Goal: Connect with others: Connect with others

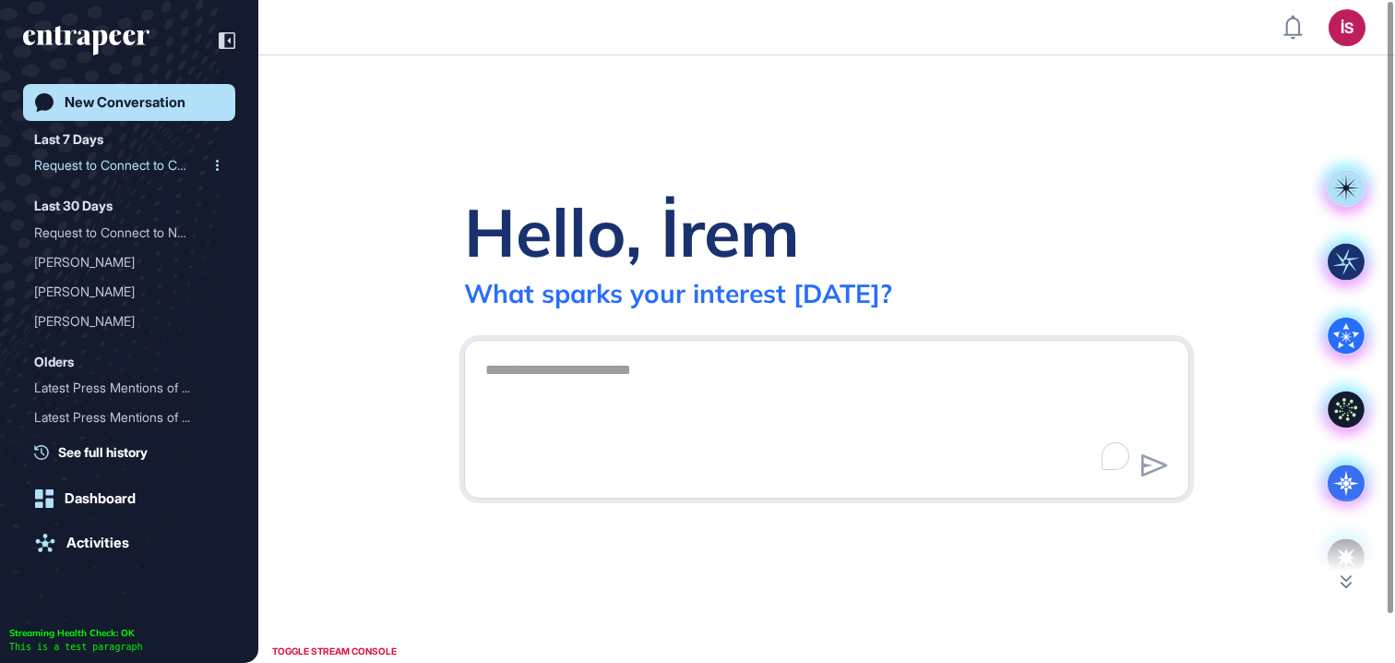
click at [122, 156] on div "Request to Connect to Cur..." at bounding box center [121, 165] width 175 height 30
click at [119, 167] on div "Request to Connect to Cur..." at bounding box center [121, 165] width 175 height 30
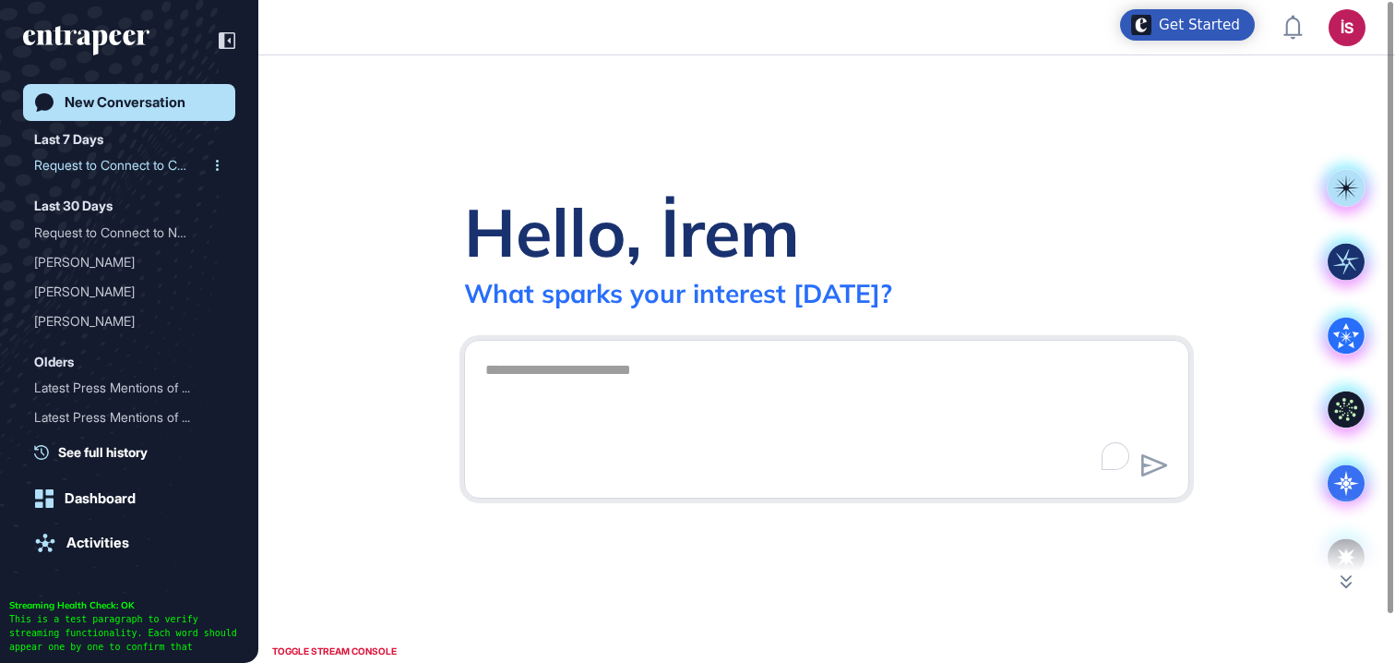
click at [119, 180] on div "Last 7 Days Request to Connect to Cur... Last 30 Days Request to Connect to Nov…" at bounding box center [134, 279] width 201 height 303
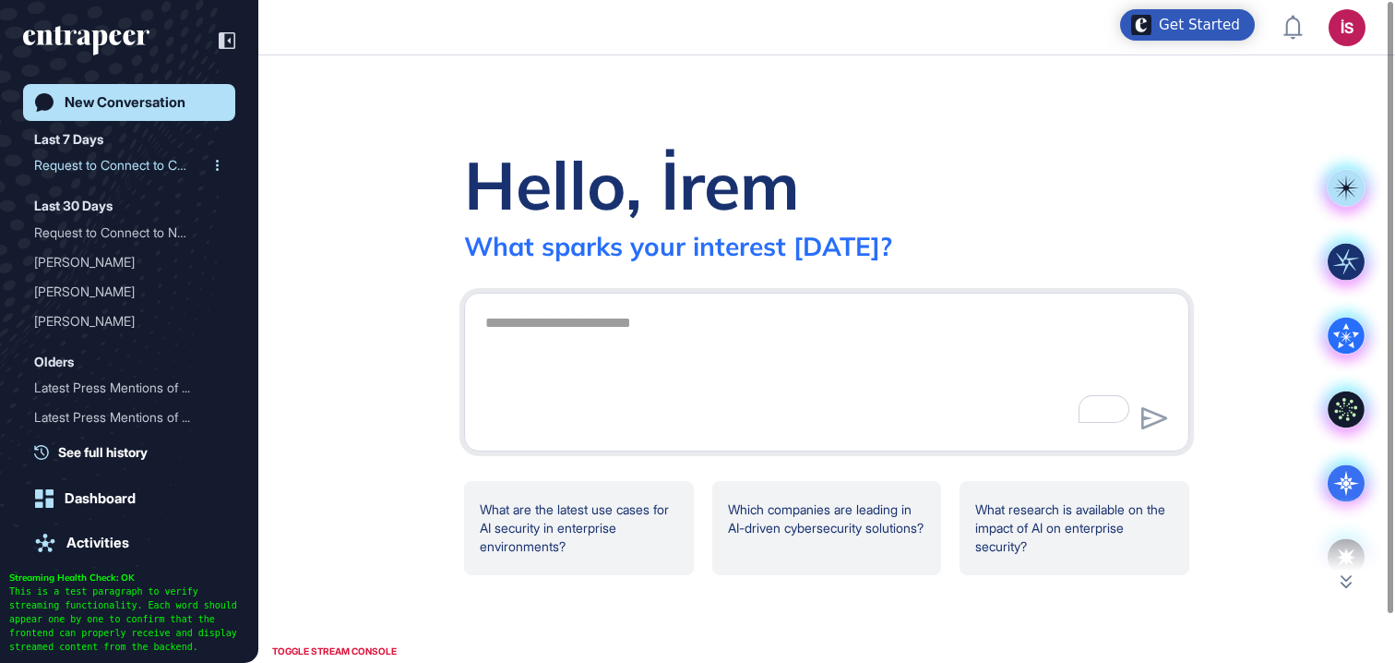
click at [123, 170] on div "Request to Connect to Cur..." at bounding box center [121, 165] width 175 height 30
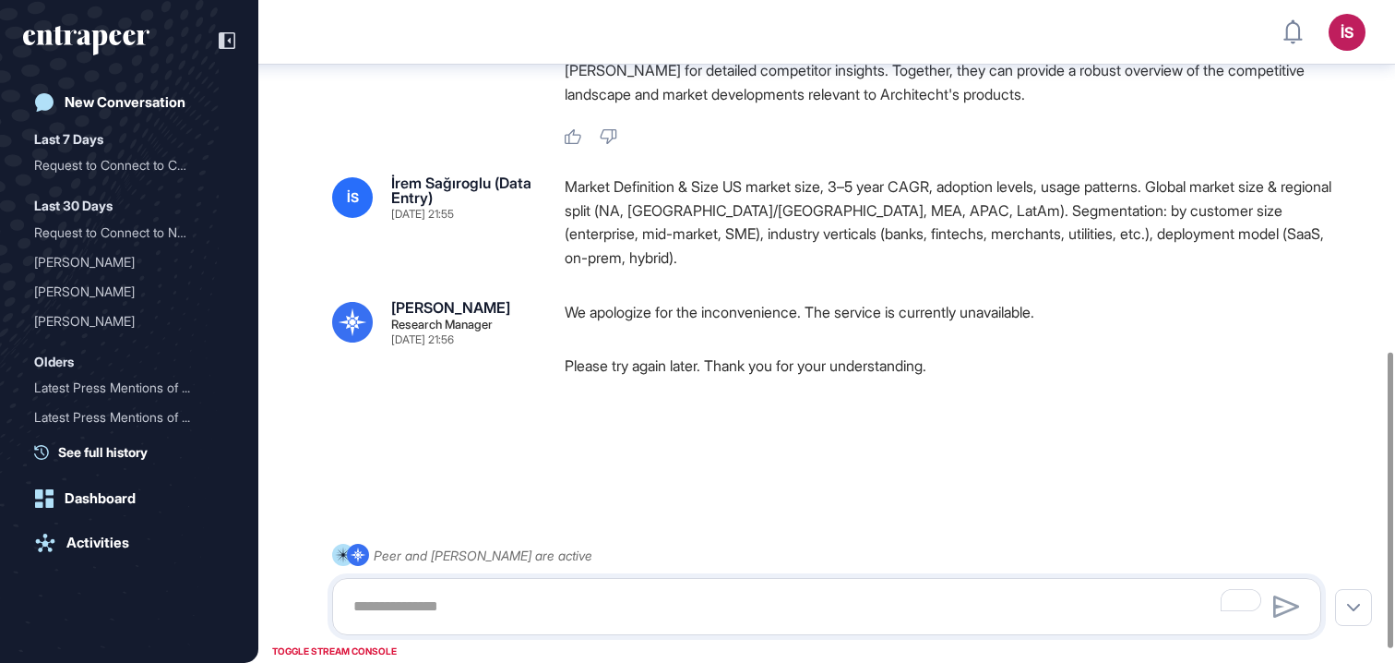
scroll to position [788, 0]
